Goal: Task Accomplishment & Management: Use online tool/utility

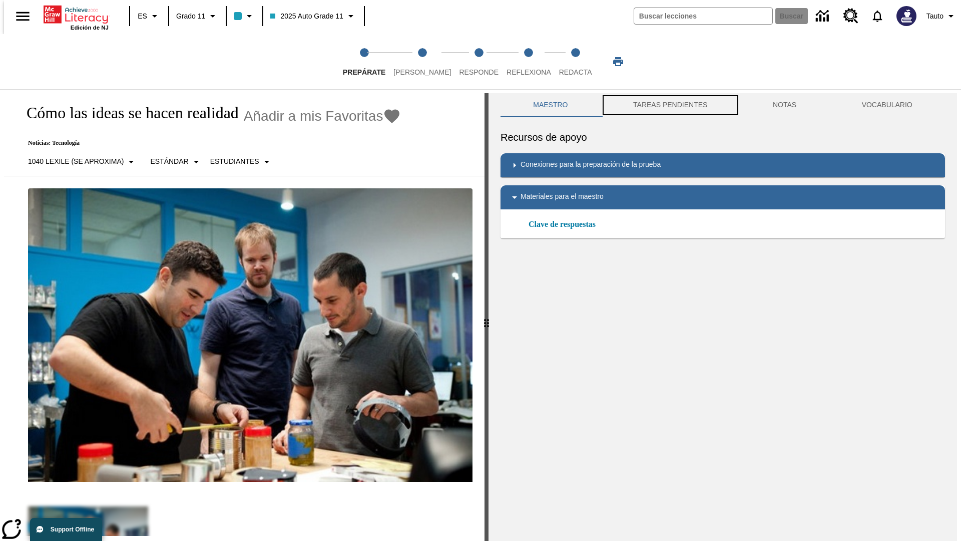
click at [669, 105] on button "TAREAS PENDIENTES" at bounding box center [671, 105] width 140 height 24
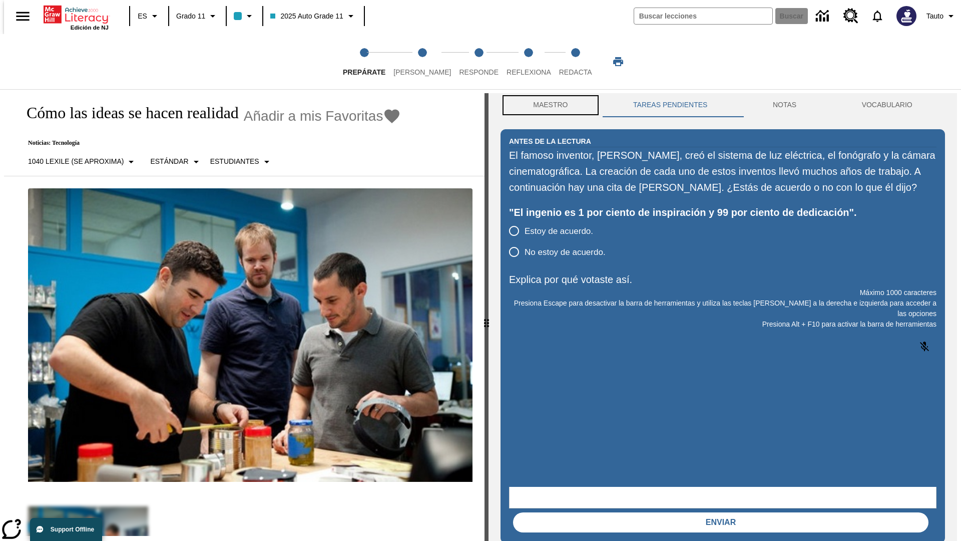
scroll to position [1, 0]
